Goal: Task Accomplishment & Management: Manage account settings

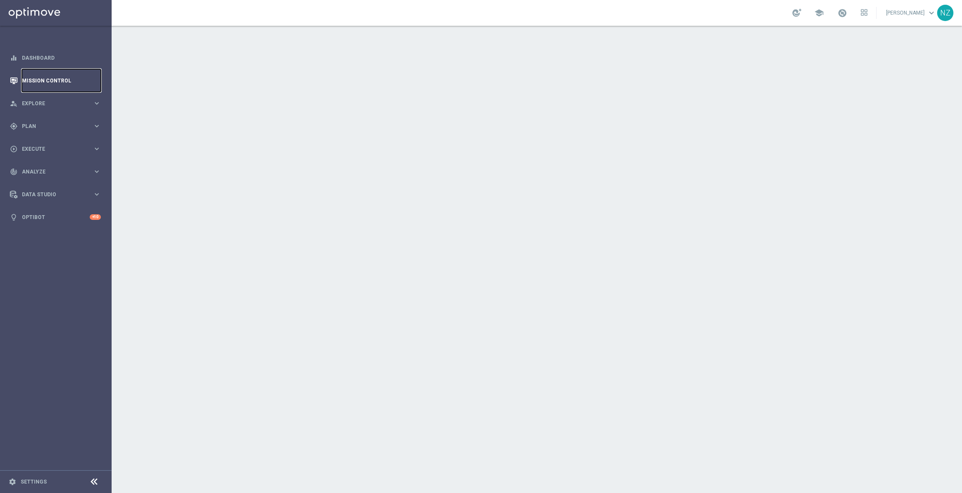
click at [45, 79] on link "Mission Control" at bounding box center [61, 80] width 79 height 23
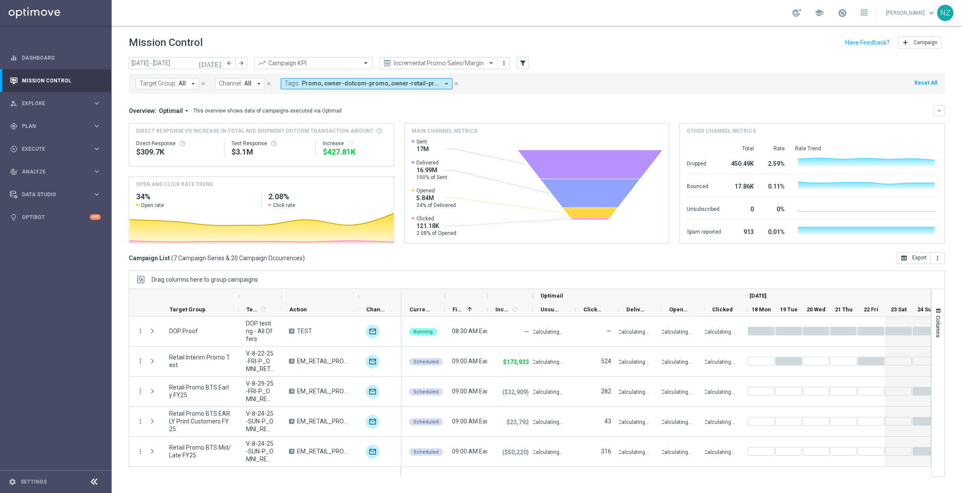
click at [430, 61] on input "text" at bounding box center [430, 63] width 92 height 7
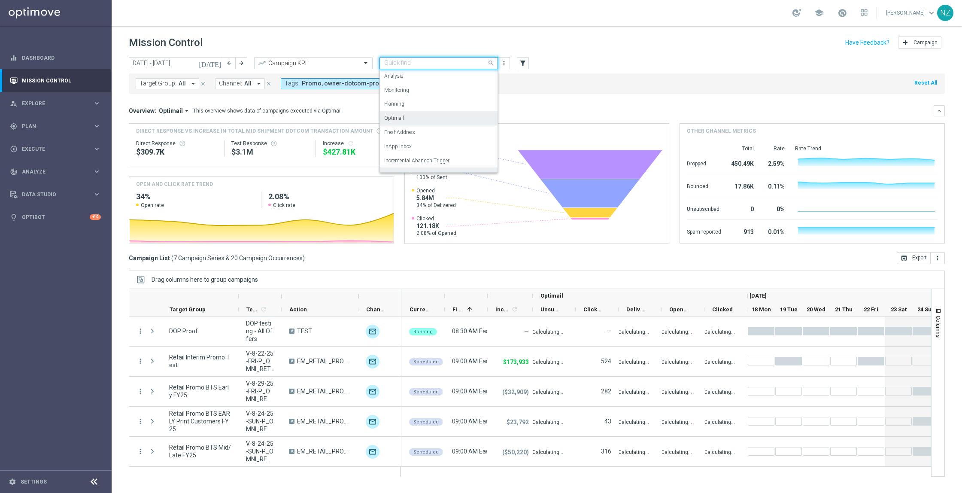
scroll to position [53, 0]
click at [417, 136] on label "Incremental SMS" at bounding box center [403, 135] width 38 height 7
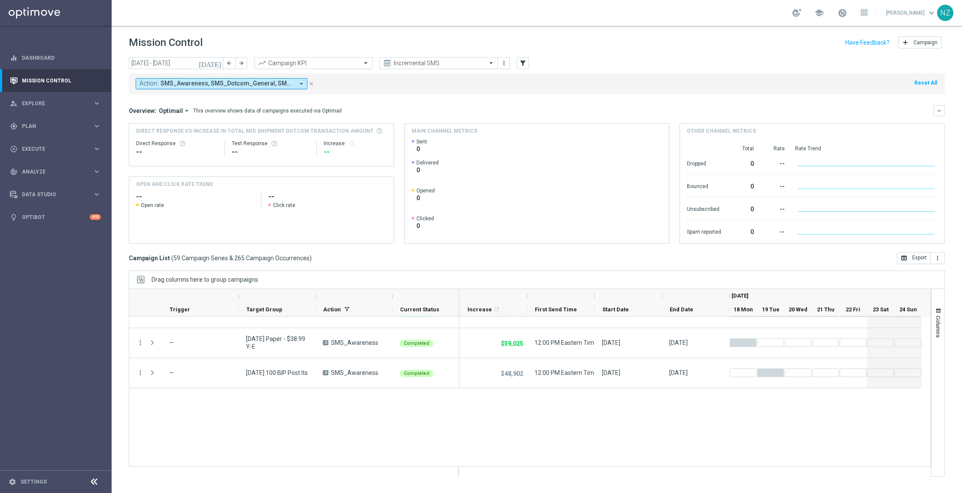
scroll to position [986, 0]
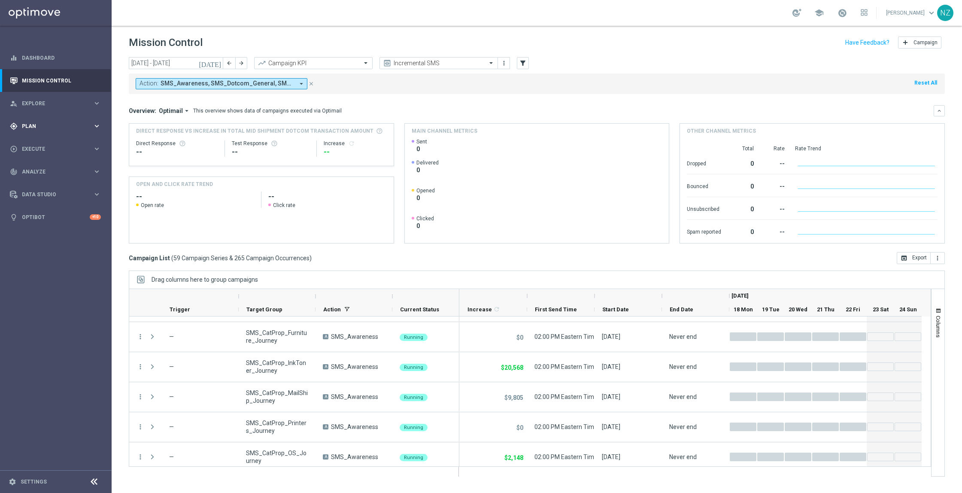
click at [50, 134] on div "gps_fixed Plan keyboard_arrow_right" at bounding box center [55, 126] width 111 height 23
click at [53, 182] on link "Streams" at bounding box center [55, 182] width 67 height 7
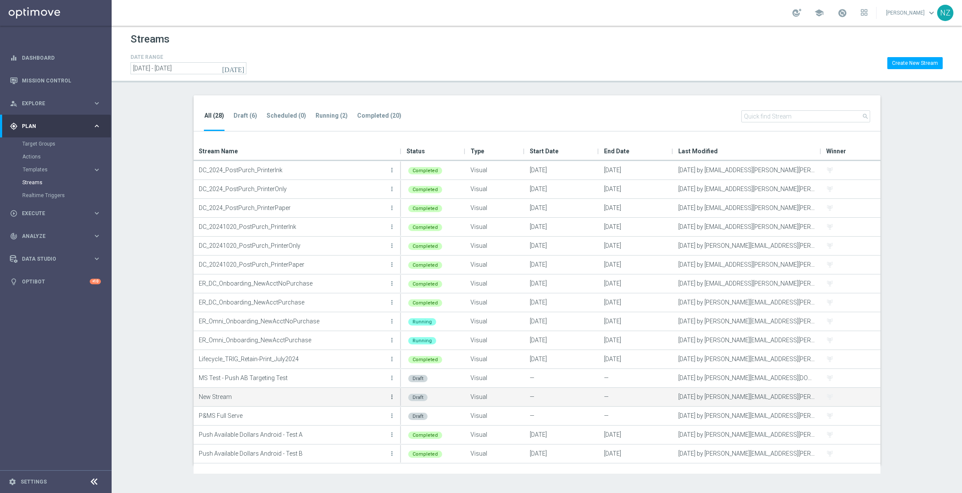
click at [394, 396] on icon "more_vert" at bounding box center [392, 396] width 7 height 7
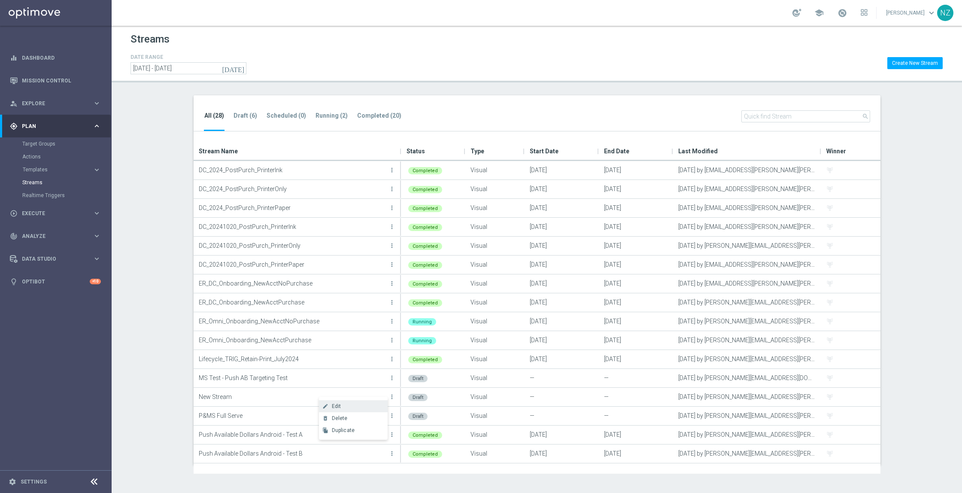
click at [348, 404] on div "Edit" at bounding box center [358, 406] width 52 height 6
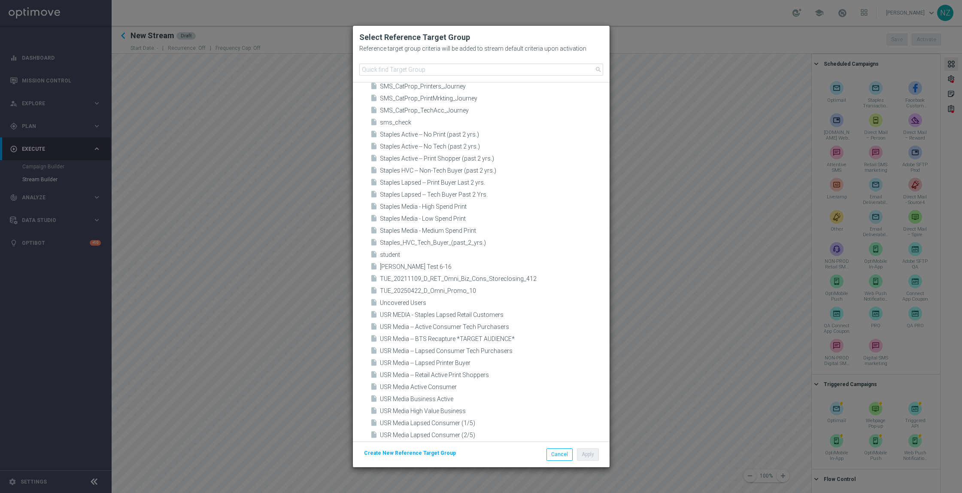
scroll to position [1166, 0]
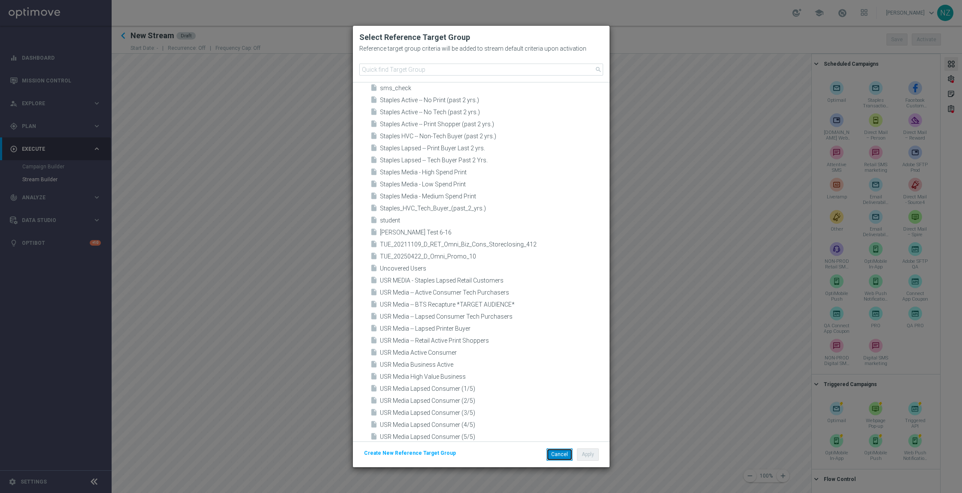
click at [553, 455] on button "Cancel" at bounding box center [560, 454] width 26 height 12
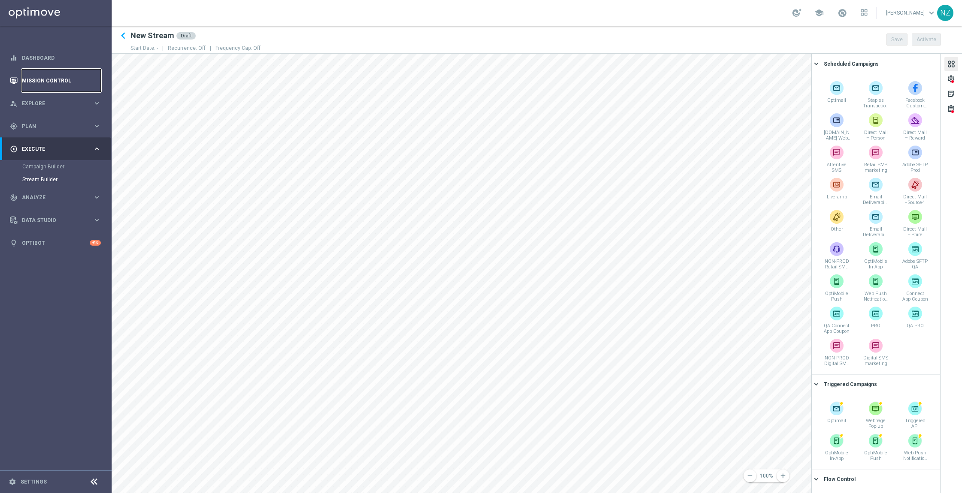
click at [52, 83] on link "Mission Control" at bounding box center [61, 80] width 79 height 23
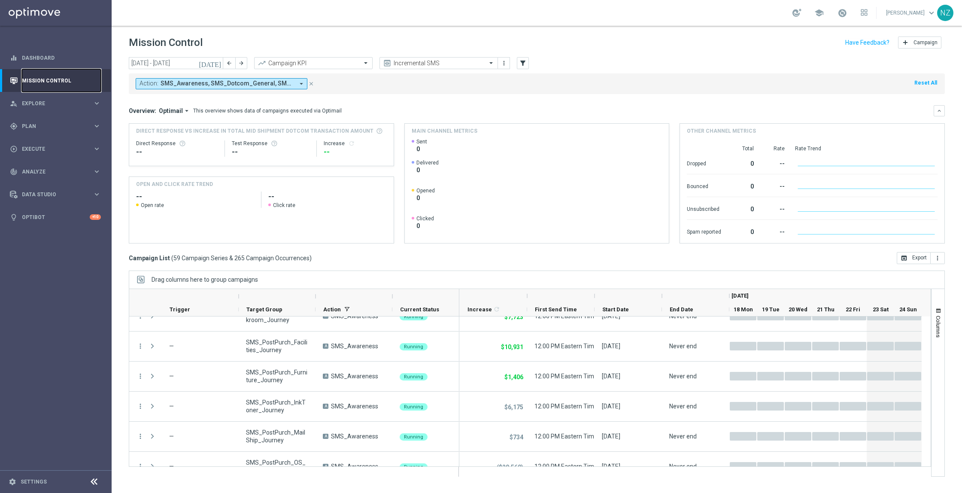
scroll to position [310, 0]
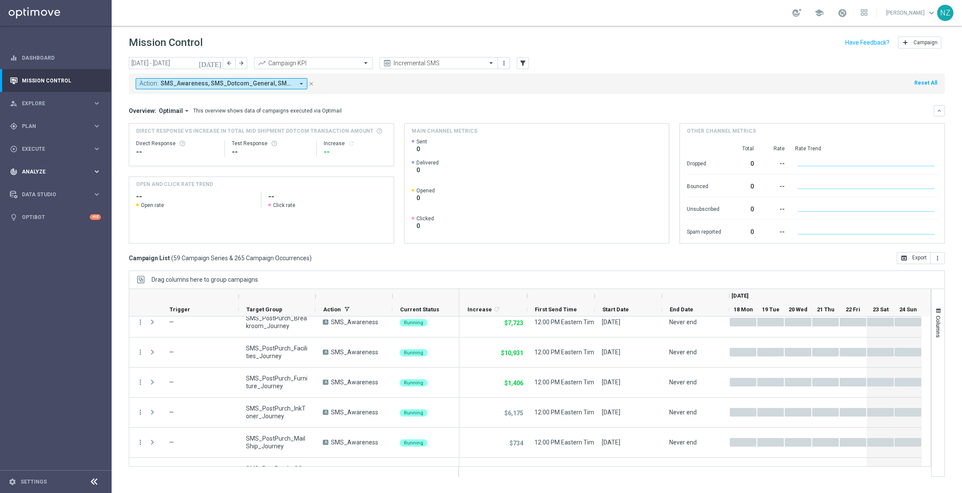
click at [31, 168] on div "track_changes Analyze" at bounding box center [51, 172] width 83 height 8
click at [31, 117] on div "gps_fixed Plan keyboard_arrow_right" at bounding box center [55, 126] width 111 height 23
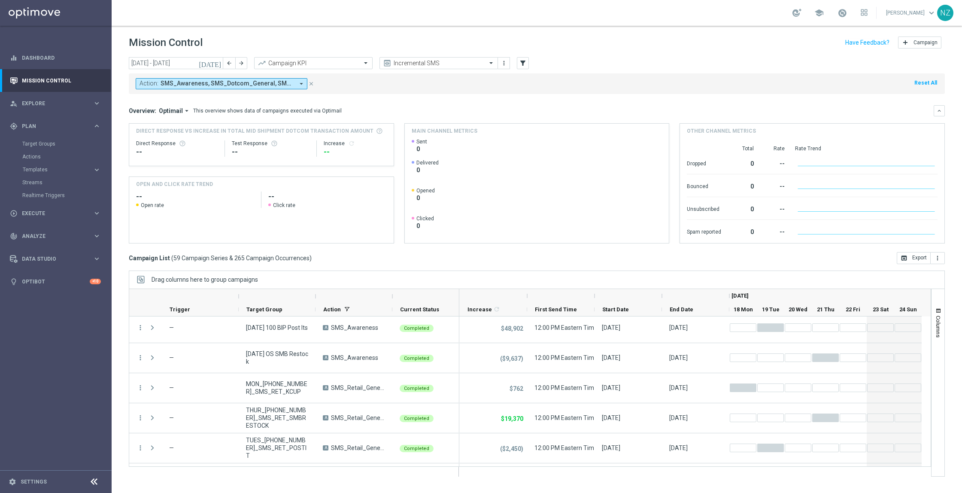
scroll to position [1624, 0]
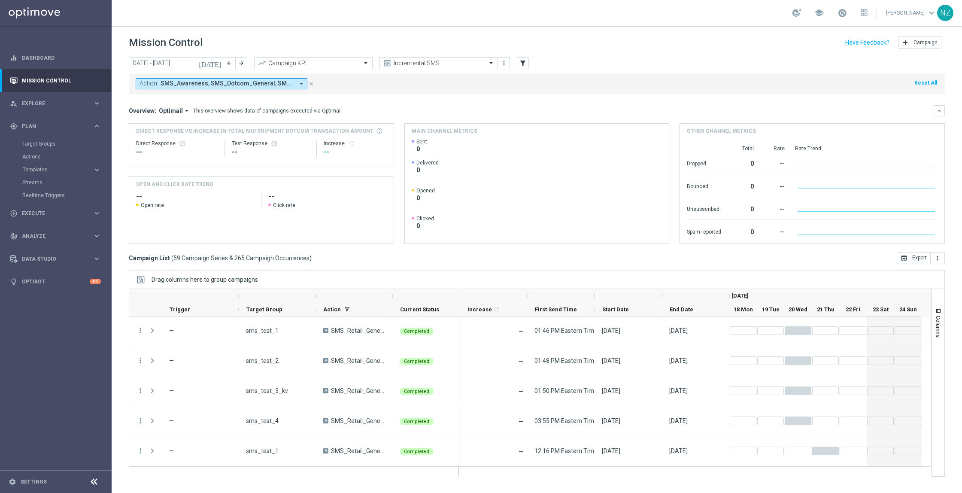
click at [590, 106] on div "Overview: Optimail arrow_drop_down This overview shows data of campaigns execut…" at bounding box center [537, 110] width 816 height 11
click at [52, 146] on link "Target Groups" at bounding box center [55, 143] width 67 height 7
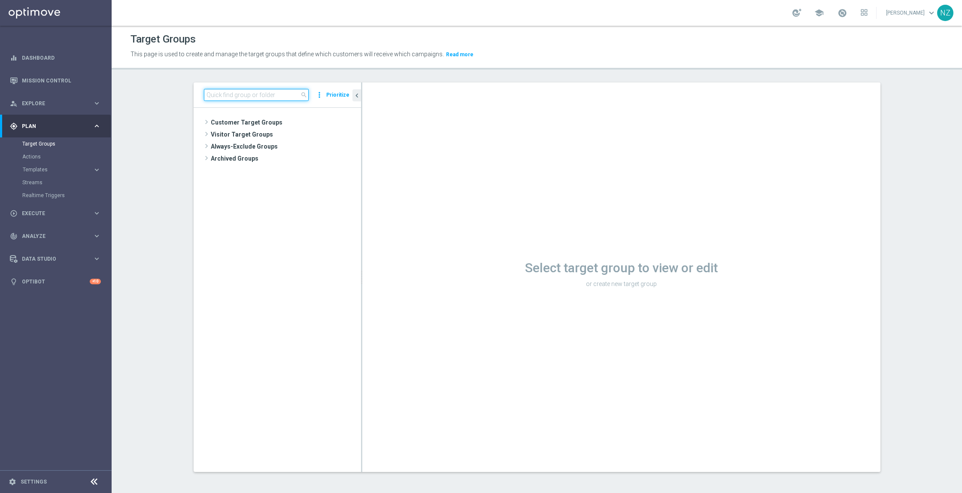
click at [275, 92] on input at bounding box center [256, 95] width 105 height 12
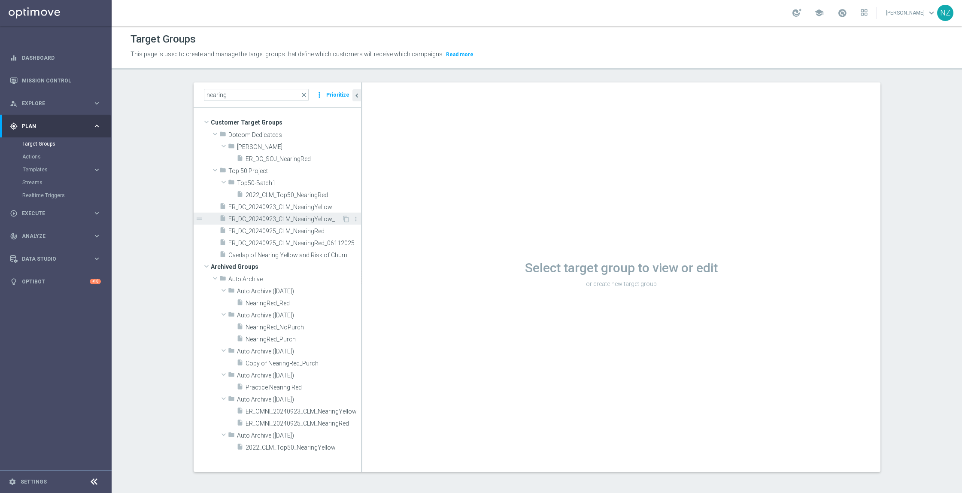
click at [310, 216] on span "ER_DC_20240923_CLM_NearingYellow_0625" at bounding box center [284, 219] width 113 height 7
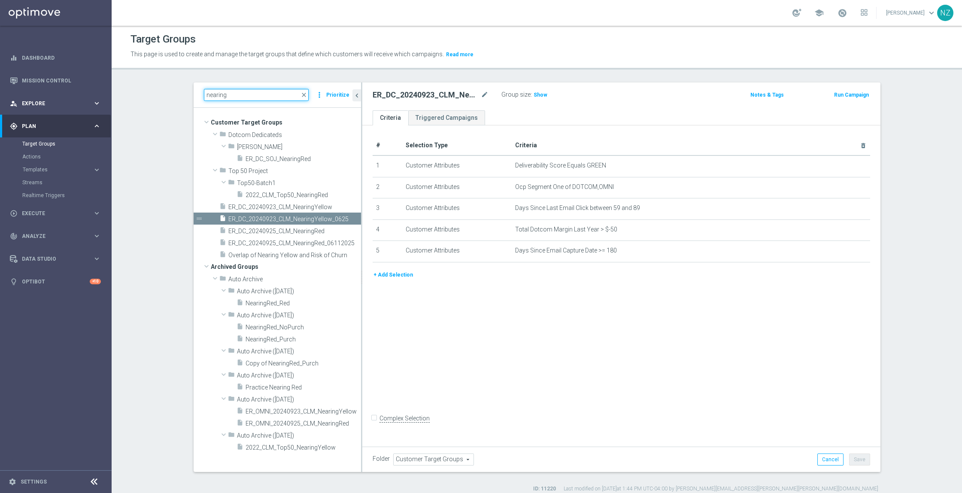
drag, startPoint x: 235, startPoint y: 96, endPoint x: 93, endPoint y: 106, distance: 142.4
click at [93, 106] on main "equalizer Dashboard Mission Control" at bounding box center [481, 246] width 962 height 493
click at [269, 229] on span "ER_DC_20240925_CLM_NearingRed" at bounding box center [284, 231] width 112 height 7
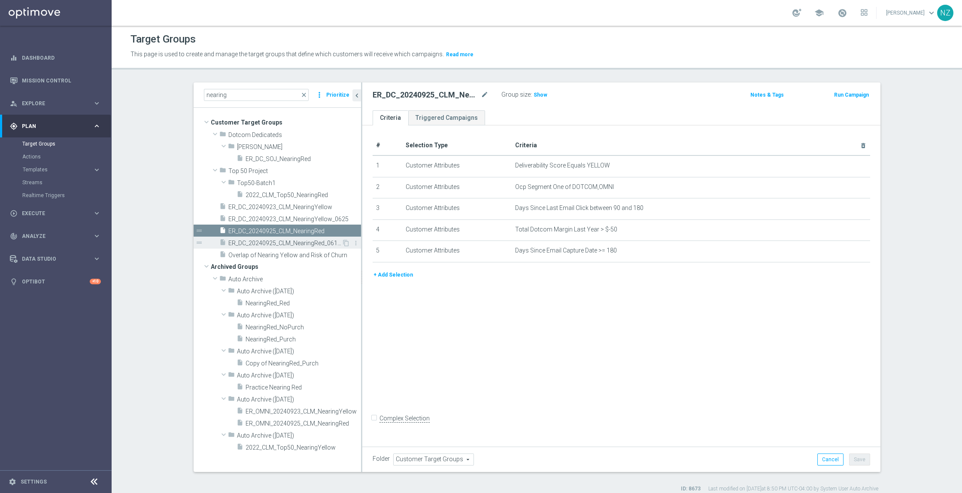
click at [286, 244] on span "ER_DC_20240925_CLM_NearingRed_06112025" at bounding box center [284, 243] width 113 height 7
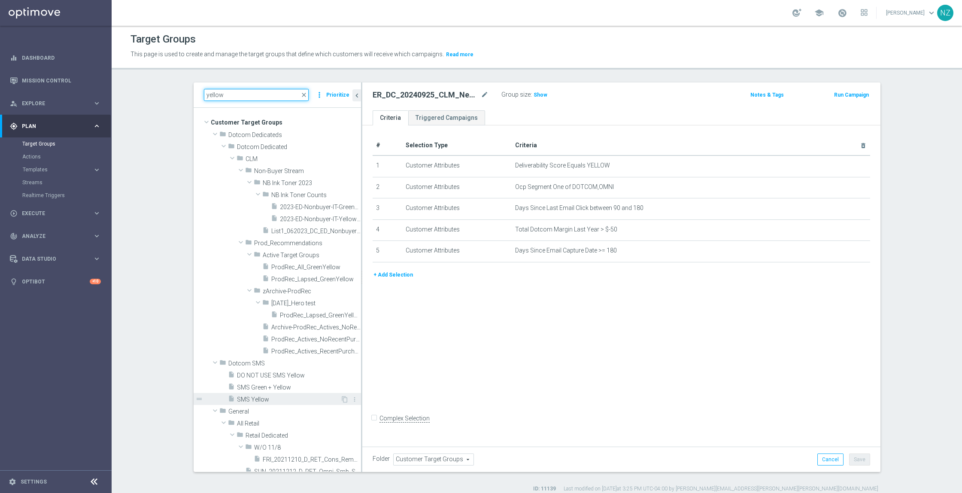
type input "yellow"
click at [282, 403] on span "SMS Yellow" at bounding box center [288, 399] width 103 height 7
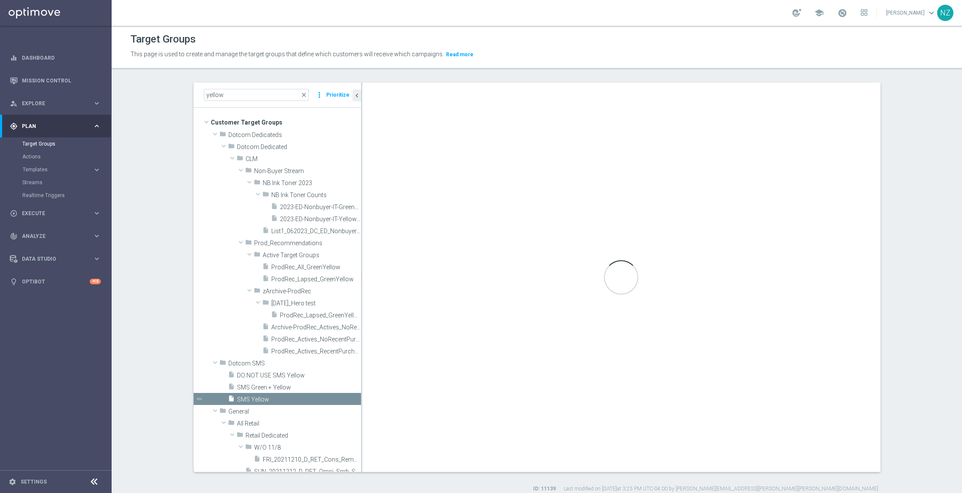
checkbox input "true"
type input "Dotcom SMS"
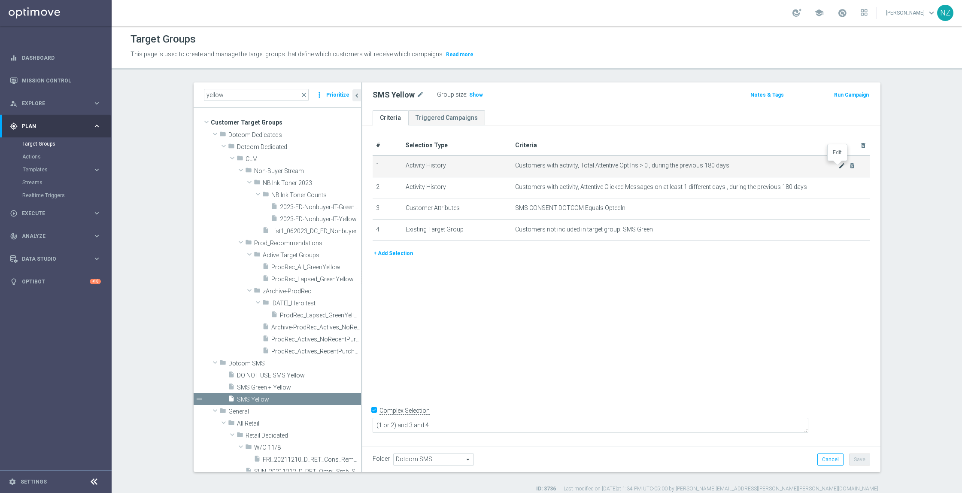
click at [839, 165] on icon "mode_edit" at bounding box center [842, 165] width 7 height 7
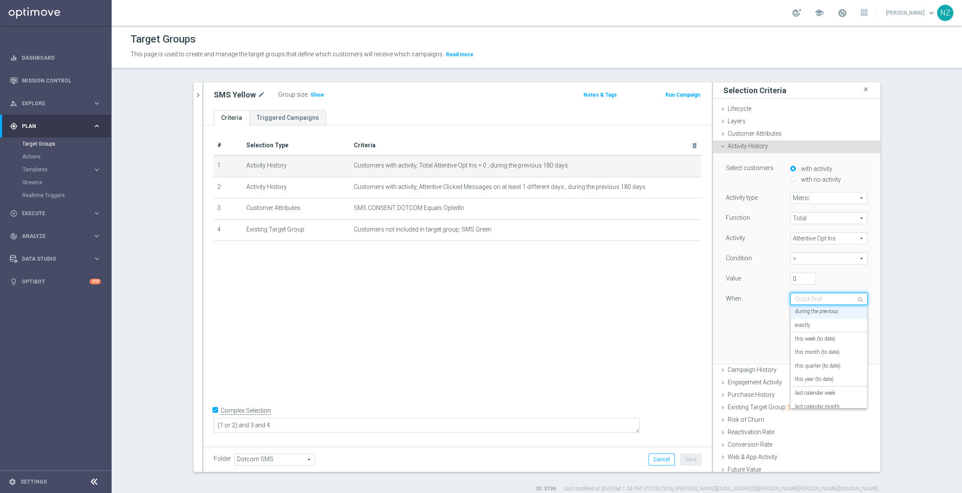
click at [817, 293] on div "Quick find during the previous" at bounding box center [829, 299] width 77 height 12
click at [815, 396] on div "in this range" at bounding box center [829, 399] width 68 height 14
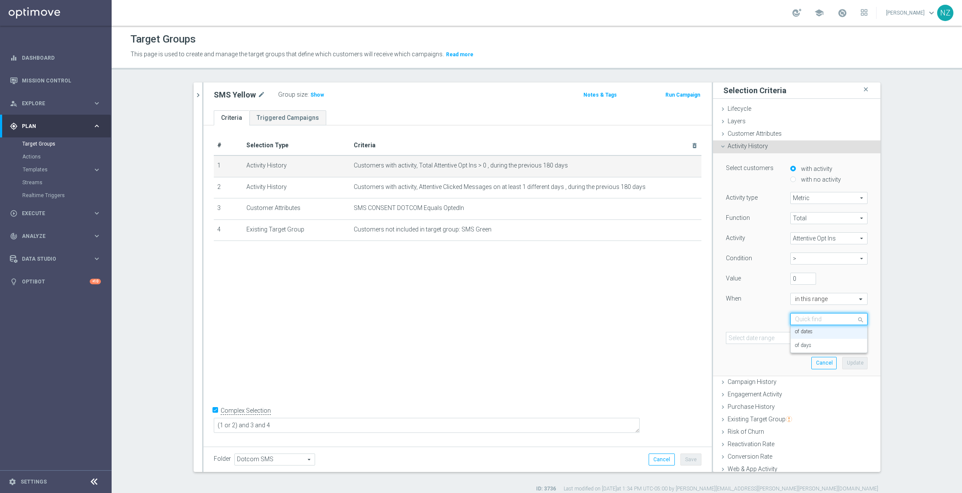
click at [803, 320] on input "text" at bounding box center [820, 320] width 51 height 8
click at [801, 348] on label "of days" at bounding box center [803, 345] width 16 height 7
click at [805, 343] on input "number" at bounding box center [816, 344] width 26 height 12
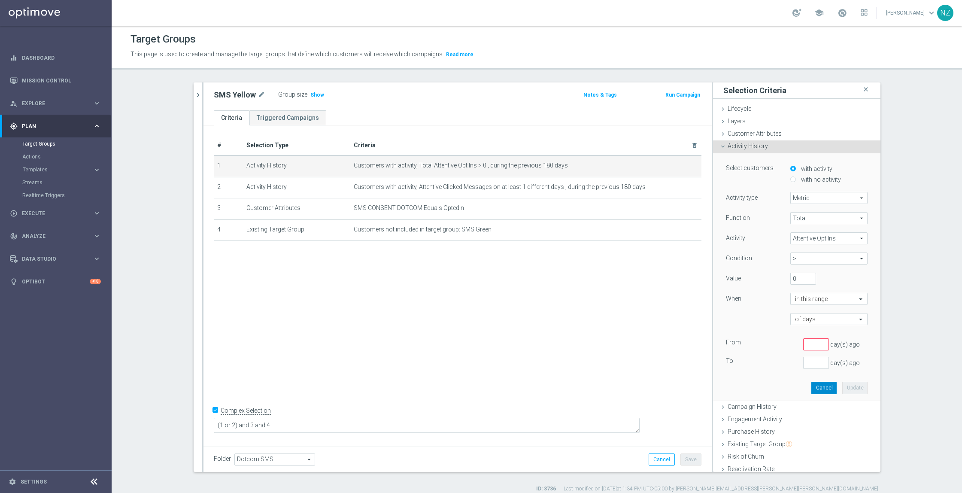
click at [815, 389] on button "Cancel" at bounding box center [824, 388] width 25 height 12
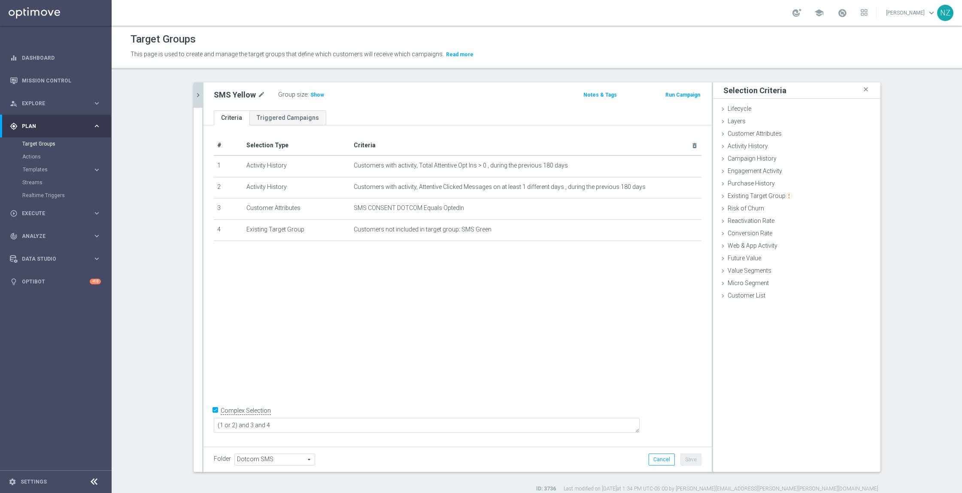
click at [194, 89] on button "chevron_right" at bounding box center [198, 94] width 9 height 25
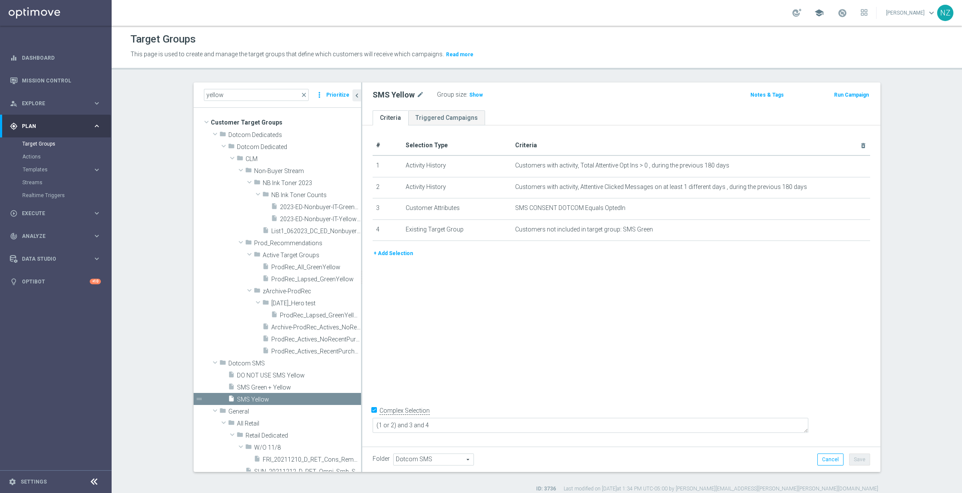
click at [824, 16] on span "school" at bounding box center [819, 12] width 9 height 9
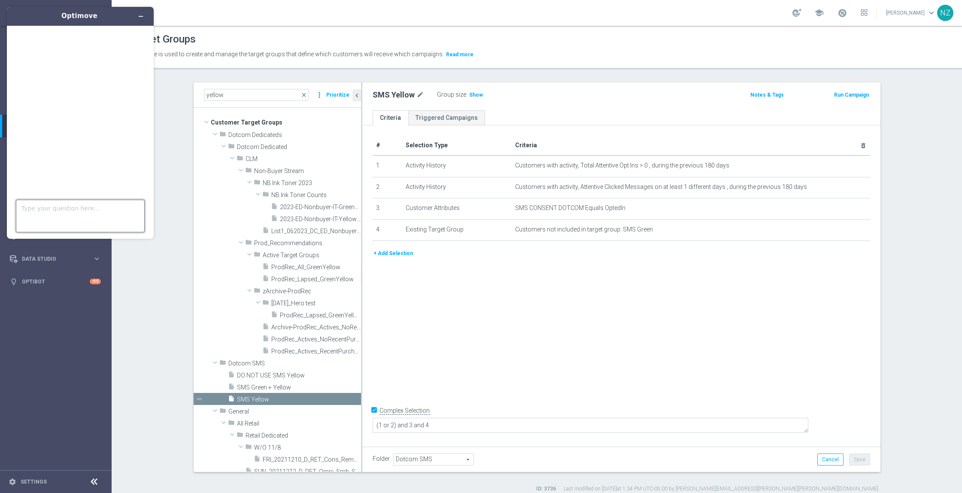
click at [67, 222] on textarea "Type your question here..." at bounding box center [80, 216] width 129 height 33
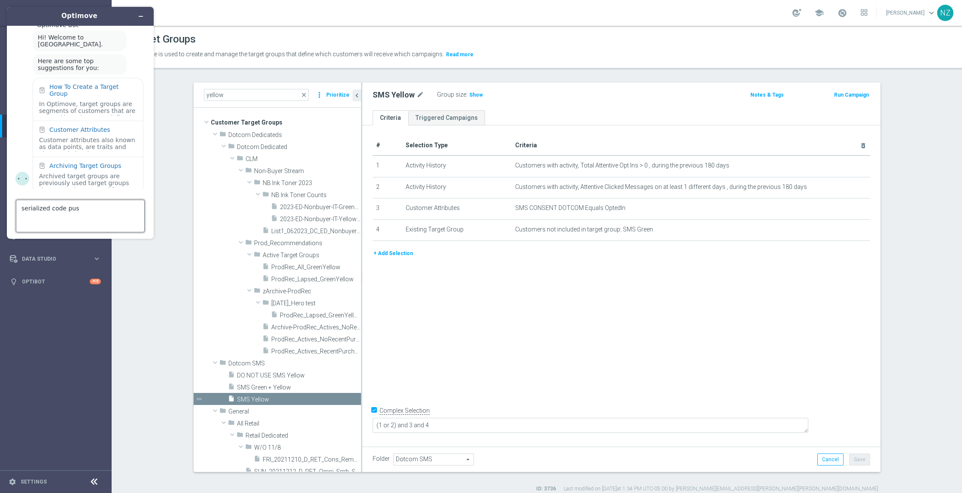
type textarea "serialized code push"
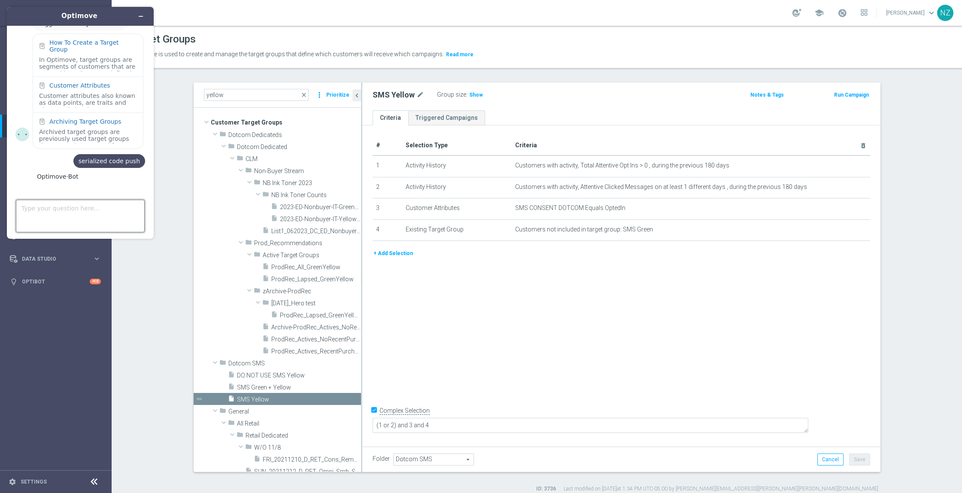
scroll to position [200, 0]
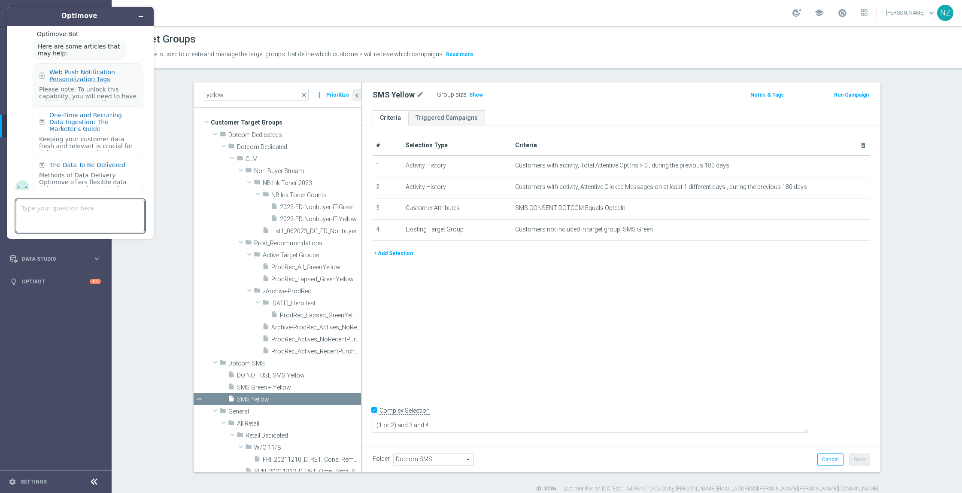
click at [91, 70] on div "Web Push Notification Personalization Tags" at bounding box center [93, 76] width 88 height 14
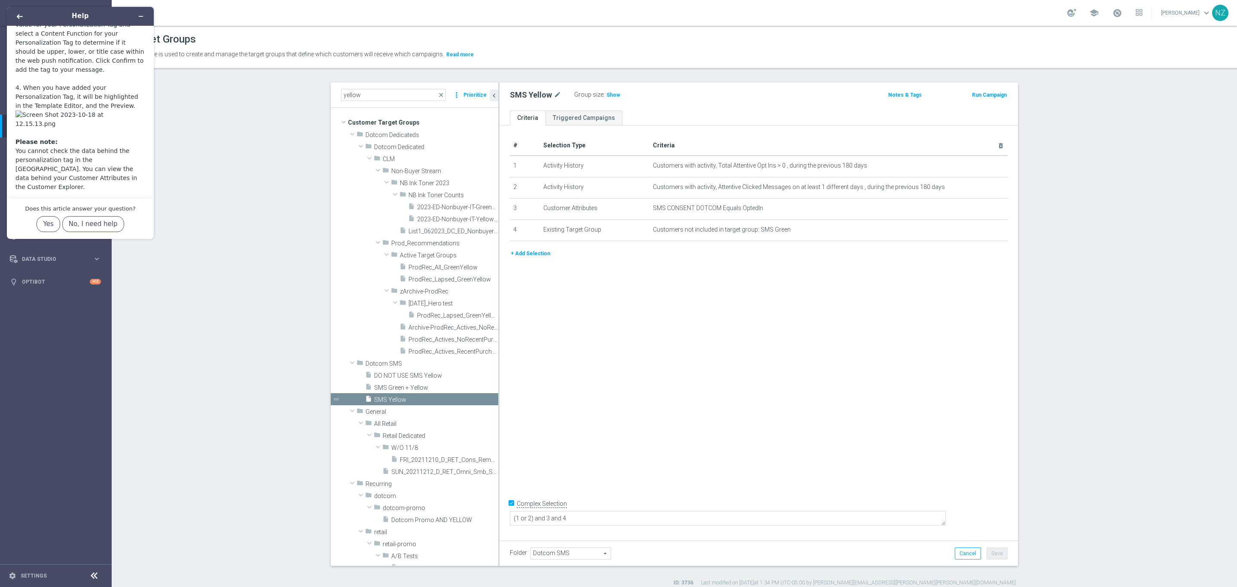
scroll to position [1185, 0]
click at [250, 245] on section "yellow close more_vert Prioritize Customer Target Groups library_add create_new…" at bounding box center [674, 334] width 1125 height 504
click at [140, 15] on icon "Minimize widget" at bounding box center [141, 16] width 6 height 6
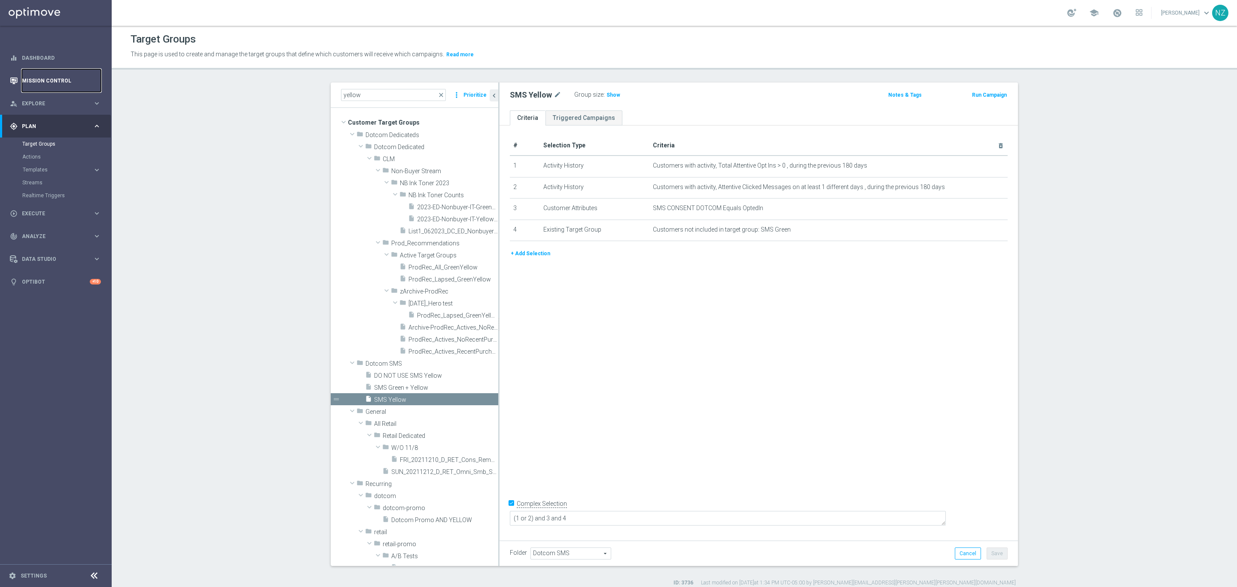
click at [42, 80] on link "Mission Control" at bounding box center [61, 80] width 79 height 23
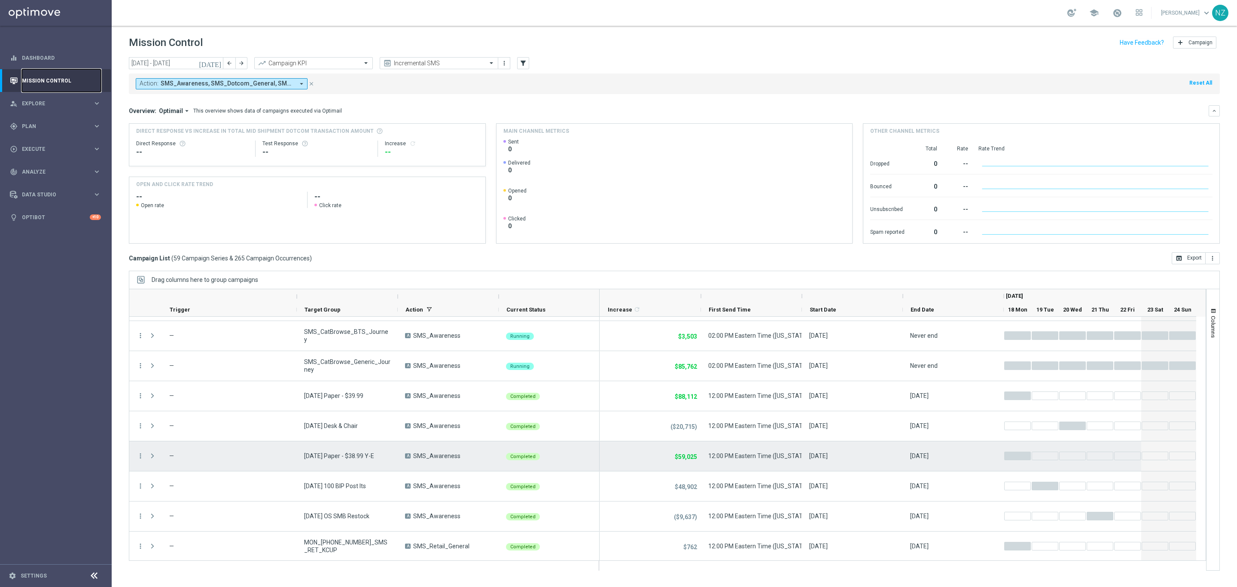
scroll to position [1224, 0]
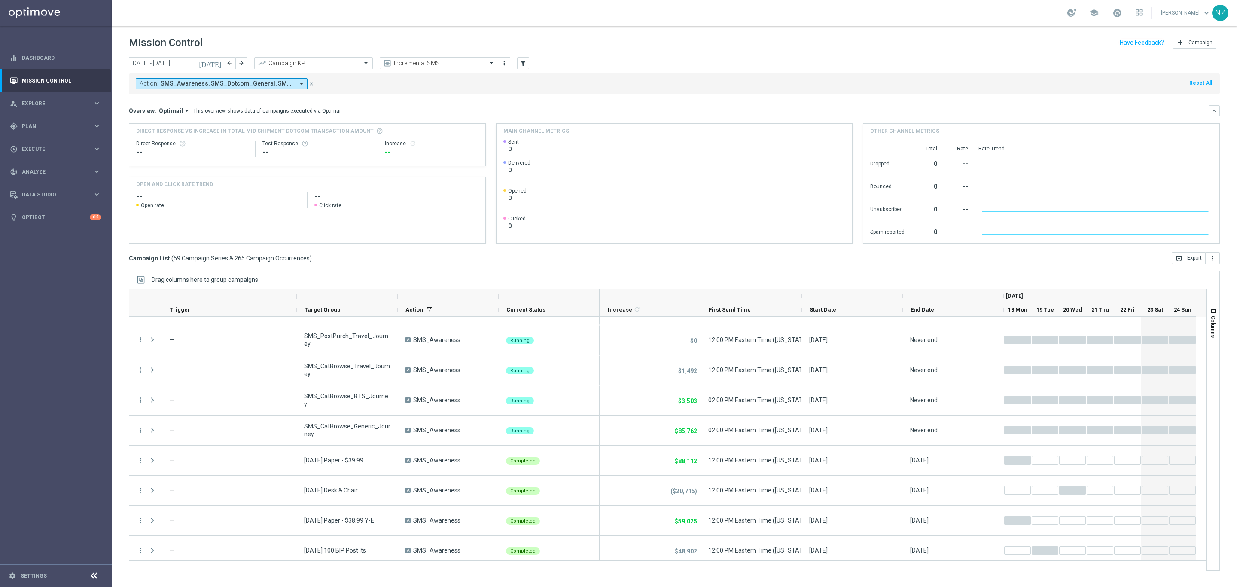
click at [219, 66] on icon "[DATE]" at bounding box center [210, 63] width 23 height 8
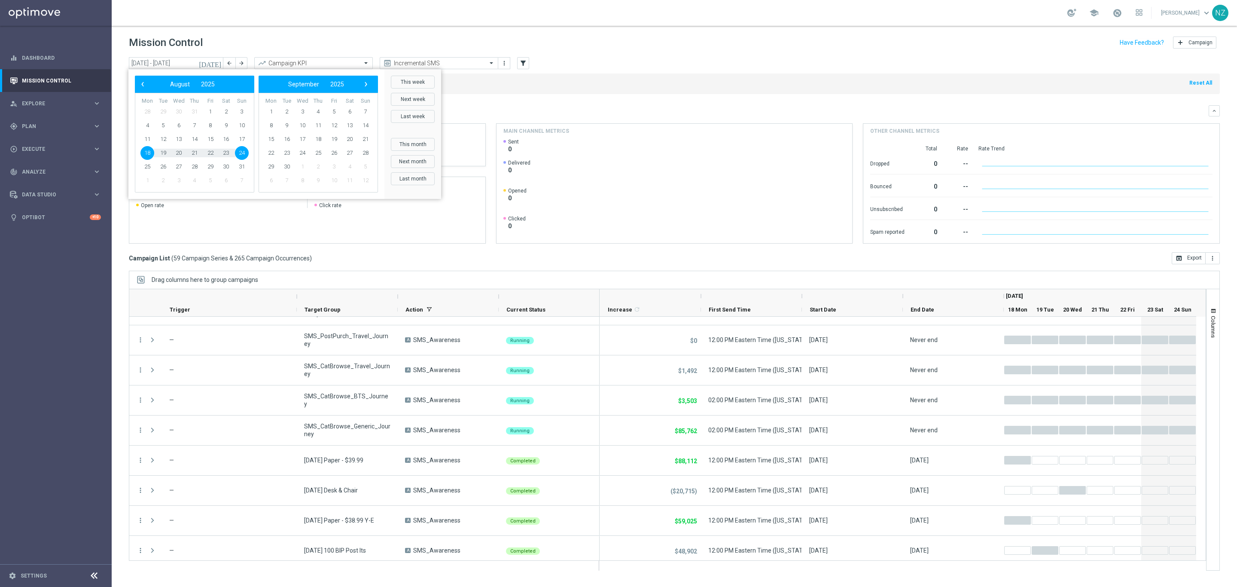
click at [412, 81] on button "This week" at bounding box center [413, 82] width 44 height 13
type input "[DATE] - [DATE]"
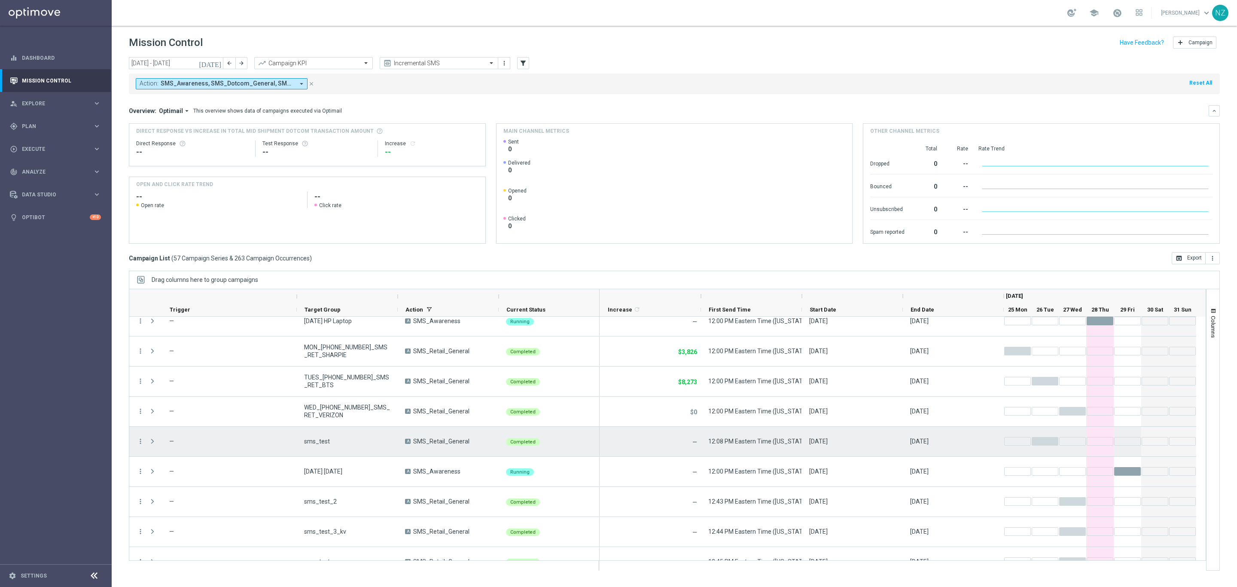
scroll to position [1470, 0]
